Goal: Task Accomplishment & Management: Complete application form

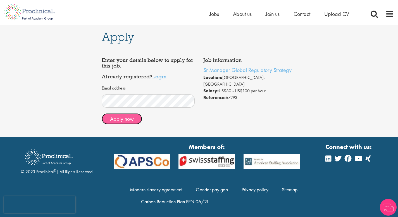
click at [123, 121] on button "Apply now" at bounding box center [122, 118] width 40 height 11
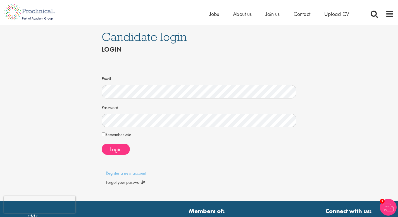
click at [105, 133] on label "Remember Me" at bounding box center [117, 134] width 30 height 7
click at [119, 150] on span "Login" at bounding box center [115, 149] width 11 height 7
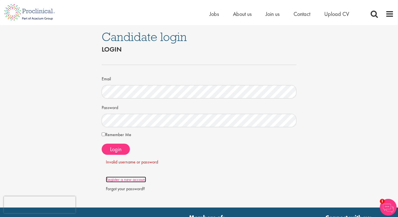
click at [129, 181] on link "Register a new account" at bounding box center [126, 180] width 40 height 6
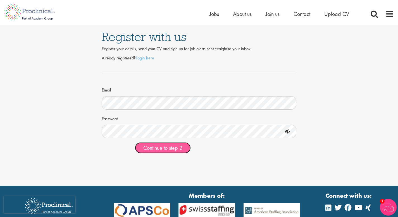
click at [169, 148] on span "Continue to step 2" at bounding box center [162, 147] width 39 height 7
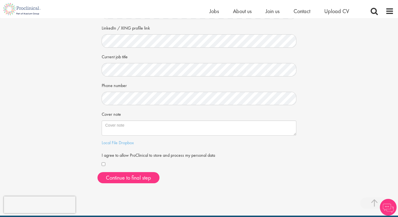
scroll to position [87, 0]
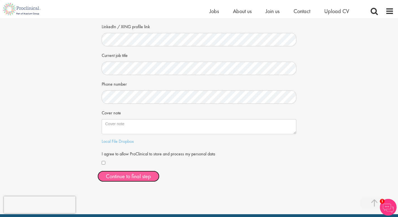
click at [135, 178] on button "Continue to final step" at bounding box center [128, 176] width 62 height 11
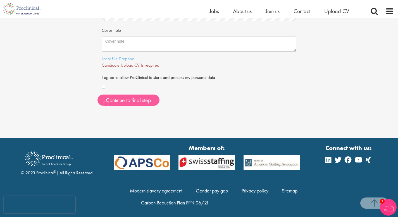
scroll to position [172, 0]
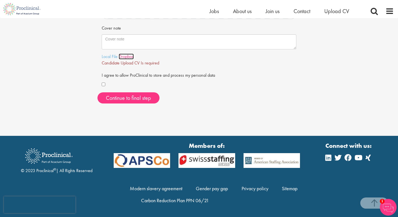
click at [125, 57] on link "Dropbox" at bounding box center [126, 57] width 15 height 6
